Goal: Information Seeking & Learning: Learn about a topic

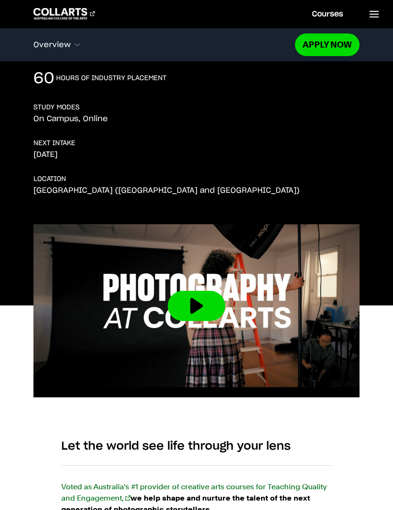
scroll to position [194, 0]
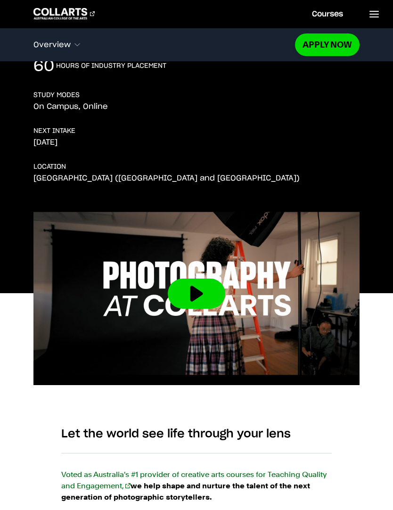
click at [197, 299] on button at bounding box center [197, 294] width 58 height 30
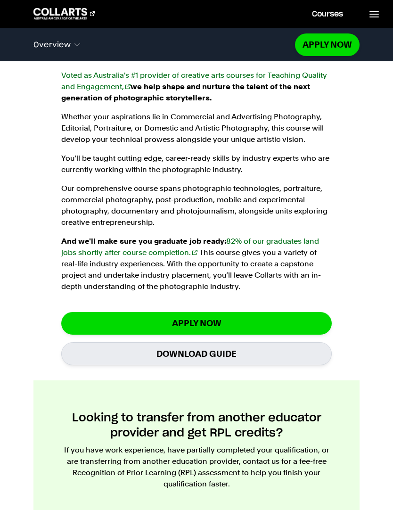
scroll to position [597, 0]
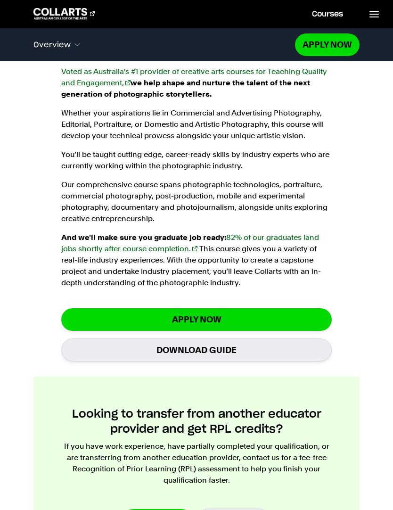
click at [313, 424] on h2 "Looking to transfer from another educator provider and get RPL credits?" at bounding box center [196, 422] width 271 height 30
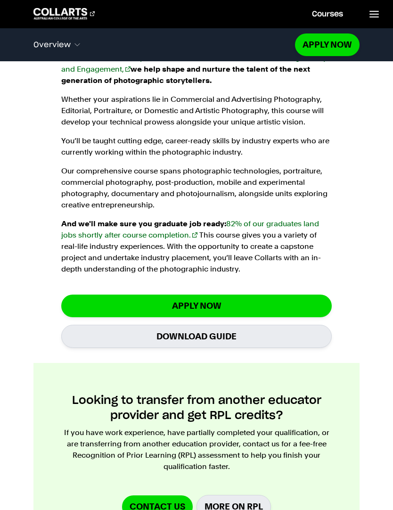
scroll to position [611, 0]
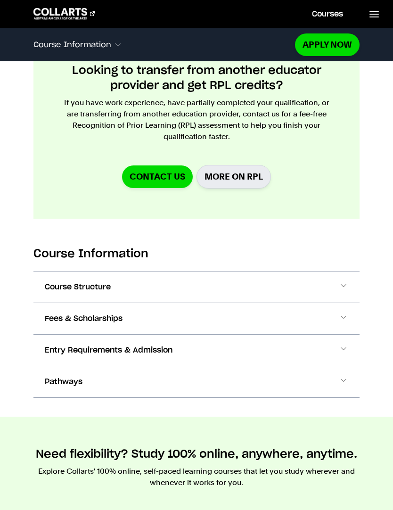
click at [344, 286] on span at bounding box center [343, 287] width 9 height 12
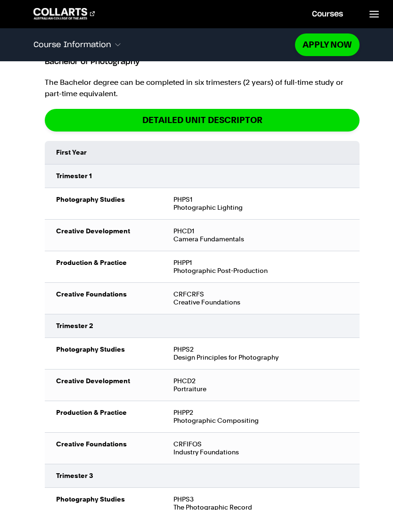
scroll to position [1197, 0]
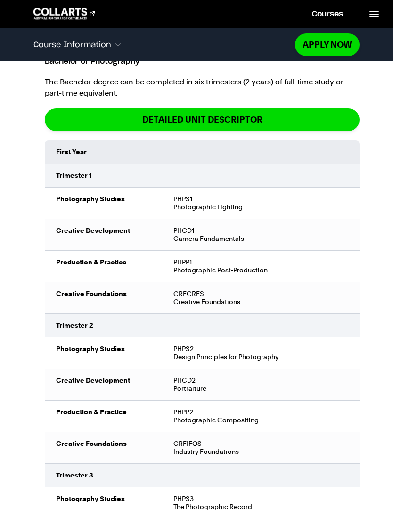
click at [175, 203] on td "PHPS1 Photographic Lighting" at bounding box center [261, 203] width 198 height 32
click at [94, 198] on td "Photography Studies" at bounding box center [104, 203] width 118 height 32
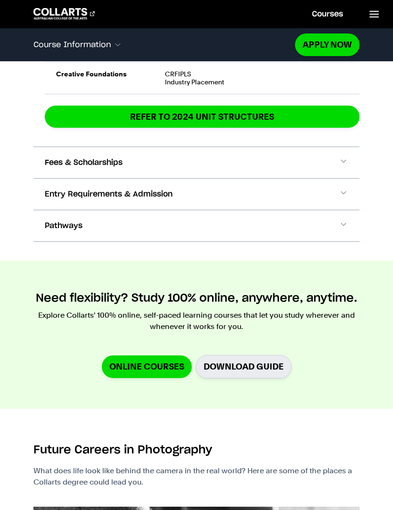
scroll to position [2164, 0]
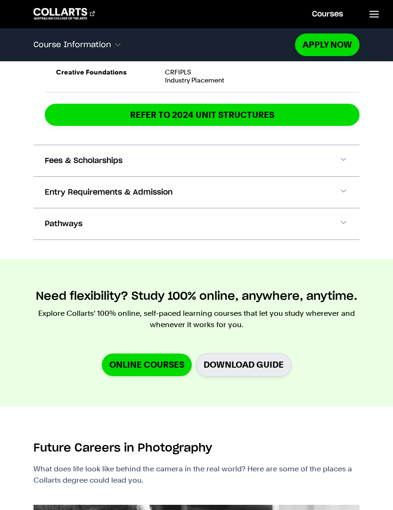
click at [339, 158] on span at bounding box center [343, 161] width 9 height 12
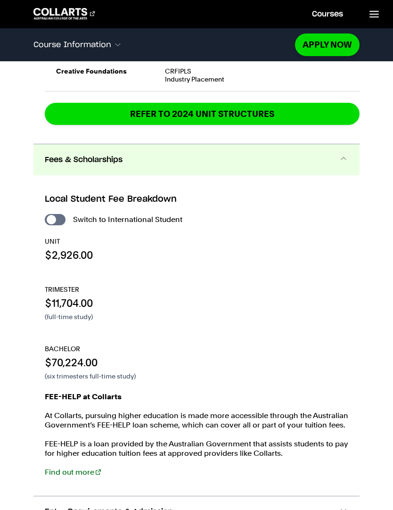
scroll to position [2161, 0]
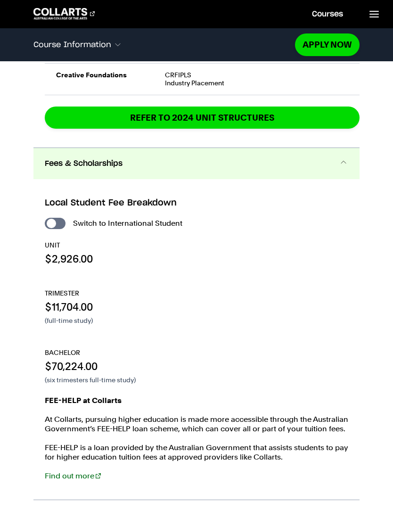
click at [48, 223] on input "International Student" at bounding box center [55, 223] width 21 height 11
checkbox input "true"
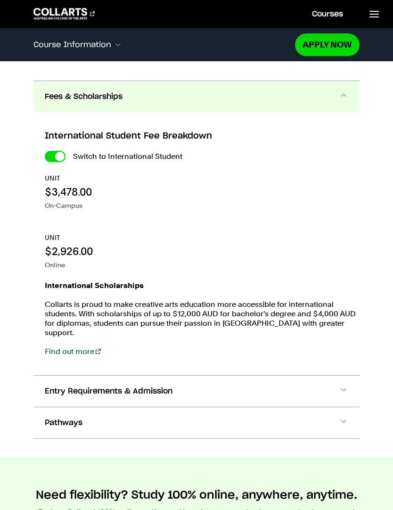
scroll to position [2454, 0]
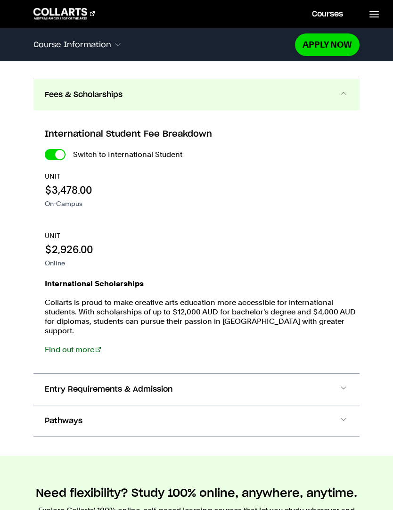
click at [55, 154] on input "International Student" at bounding box center [55, 154] width 21 height 11
checkbox input "false"
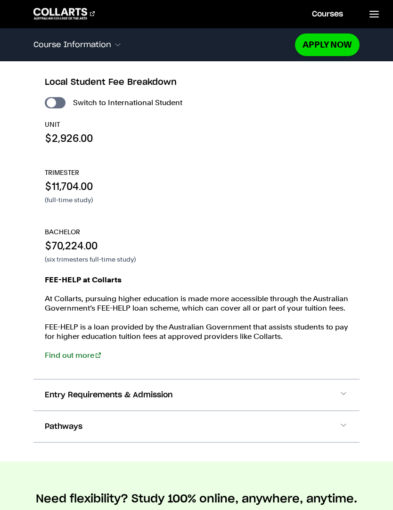
scroll to position [2276, 0]
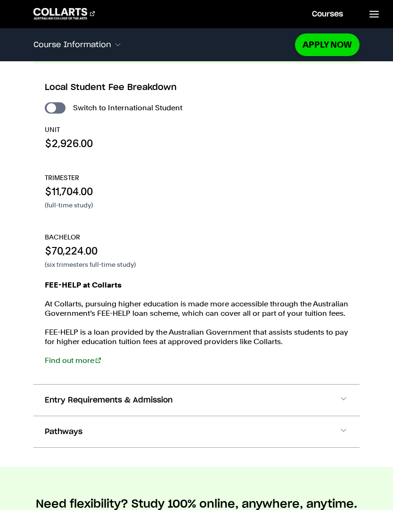
click at [54, 107] on input "International Student" at bounding box center [55, 107] width 21 height 11
checkbox input "true"
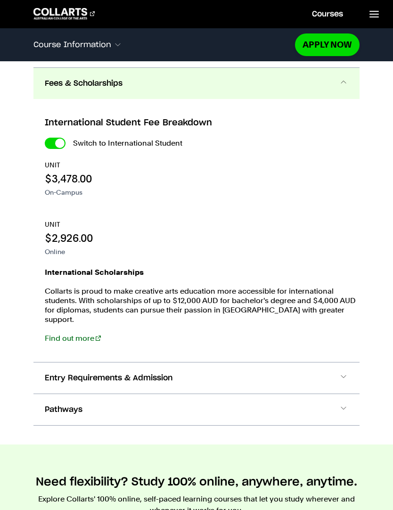
scroll to position [2454, 0]
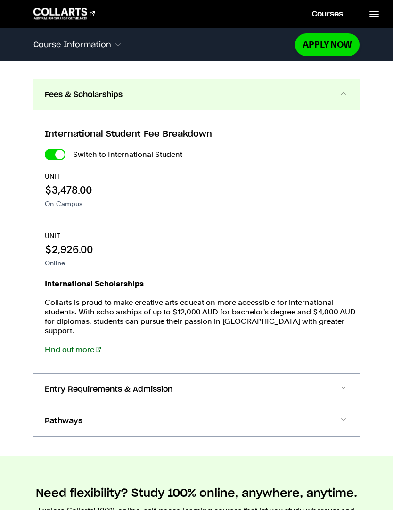
click at [61, 152] on input "International Student" at bounding box center [55, 154] width 21 height 11
checkbox input "false"
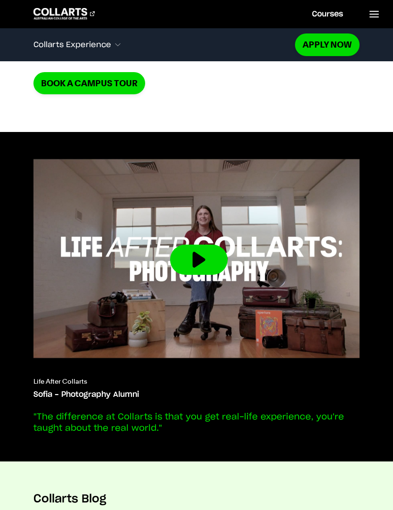
scroll to position [4325, 0]
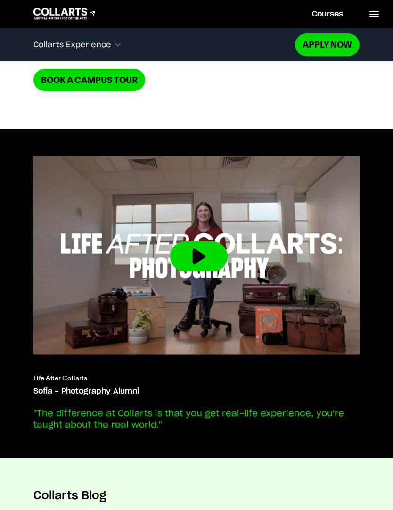
click at [200, 256] on button at bounding box center [199, 256] width 58 height 30
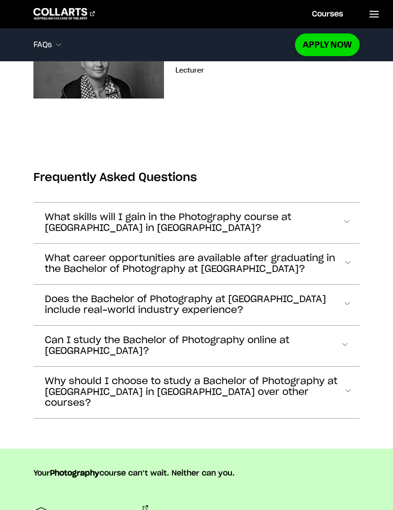
scroll to position [5299, 0]
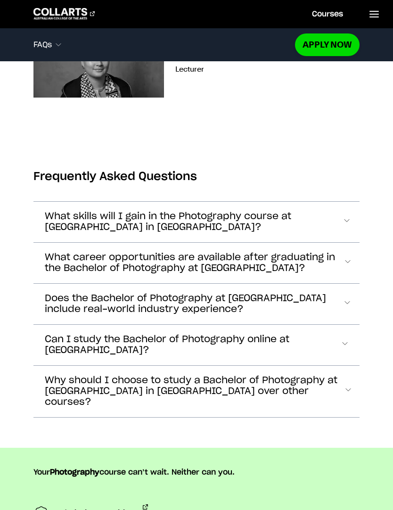
click at [335, 340] on span "Can I study the Bachelor of Photography online at Collarts?" at bounding box center [193, 345] width 296 height 22
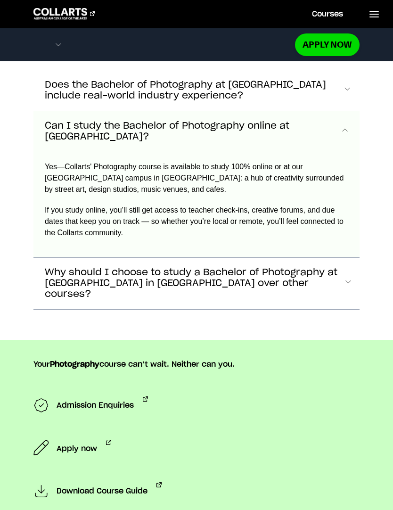
scroll to position [5536, 0]
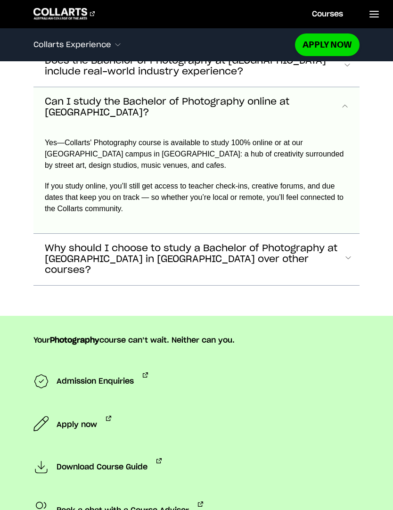
click at [196, 247] on span "Why should I choose to study a Bachelor of Photography at Collarts in Melbourne…" at bounding box center [194, 259] width 299 height 33
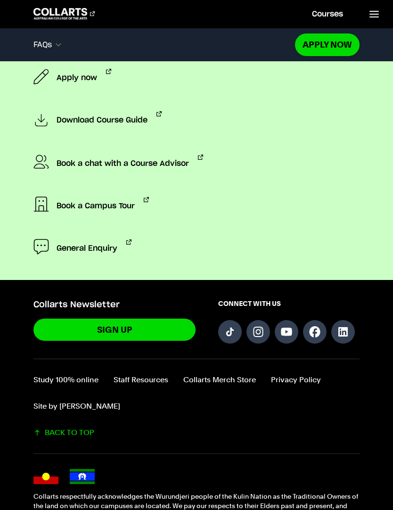
scroll to position [5968, 0]
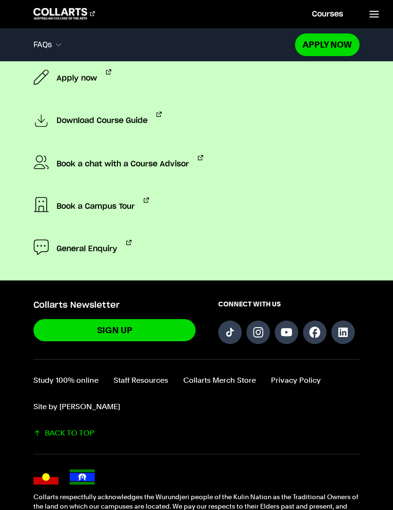
click at [65, 375] on link "Study 100% online" at bounding box center [65, 380] width 65 height 11
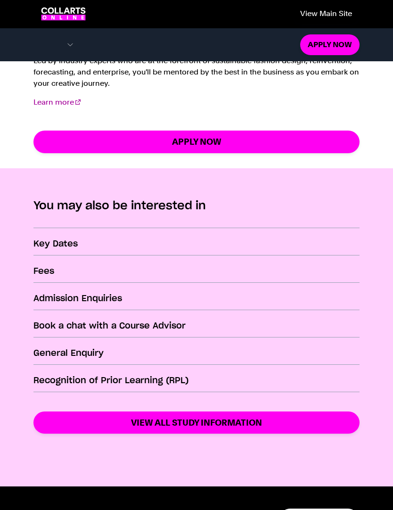
scroll to position [1354, 0]
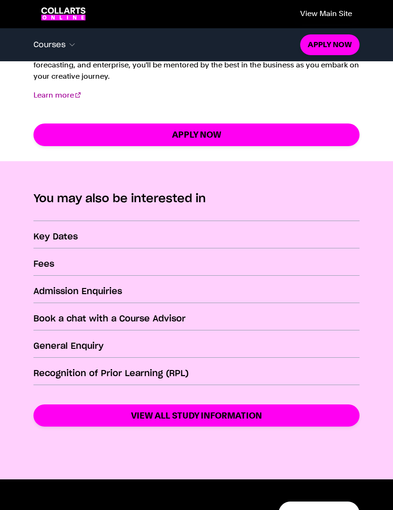
click at [59, 232] on h3 "Key Dates" at bounding box center [196, 237] width 326 height 12
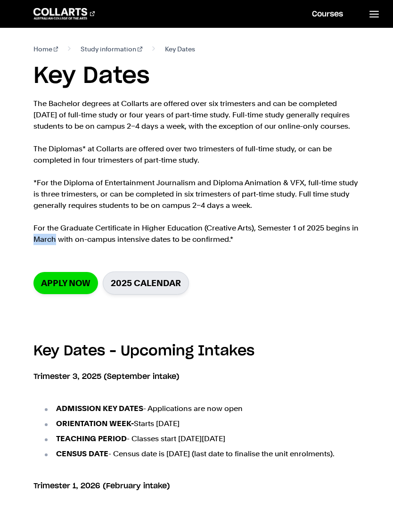
click at [340, 371] on h6 "Trimester 3, 2025 (September intake)" at bounding box center [196, 376] width 326 height 11
